Goal: Information Seeking & Learning: Check status

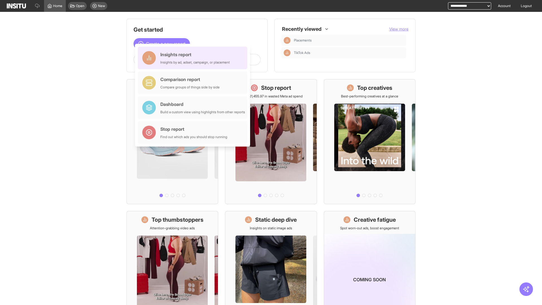
click at [194, 58] on div "Insights report Insights by ad, adset, campaign, or placement" at bounding box center [194, 58] width 69 height 14
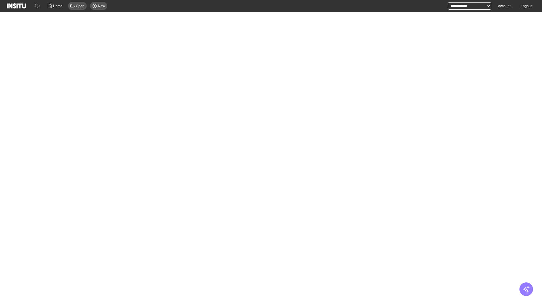
select select "**"
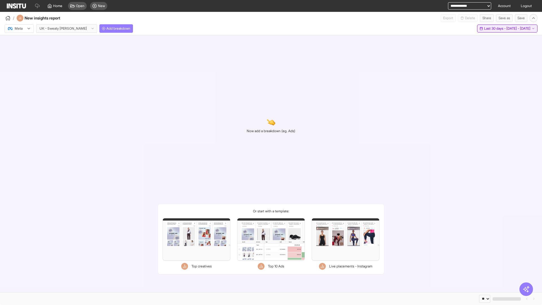
click at [496, 29] on span "Last 30 days - [DATE] - [DATE]" at bounding box center [507, 28] width 46 height 5
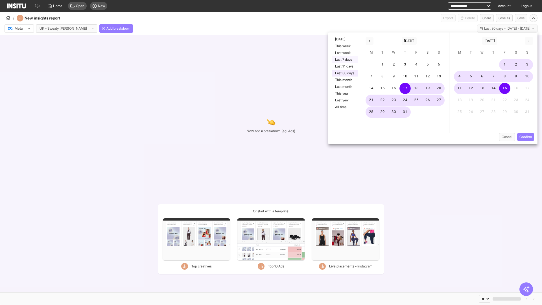
click at [344, 60] on button "Last 7 days" at bounding box center [345, 59] width 26 height 7
